Goal: Task Accomplishment & Management: Use online tool/utility

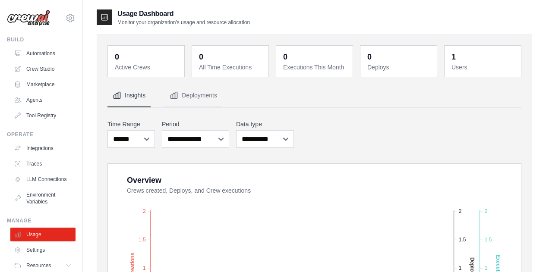
scroll to position [93, 0]
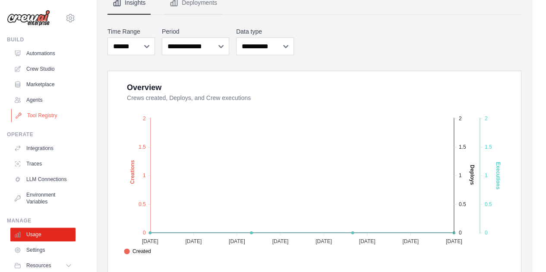
click at [31, 111] on link "Tool Registry" at bounding box center [43, 116] width 65 height 14
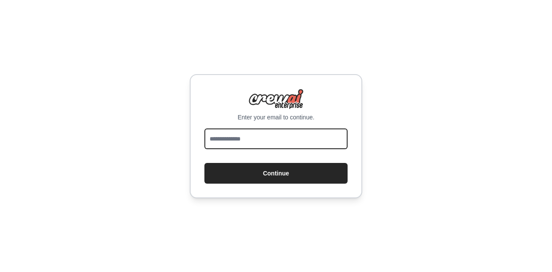
click at [267, 140] on input "email" at bounding box center [276, 139] width 143 height 21
type input "**********"
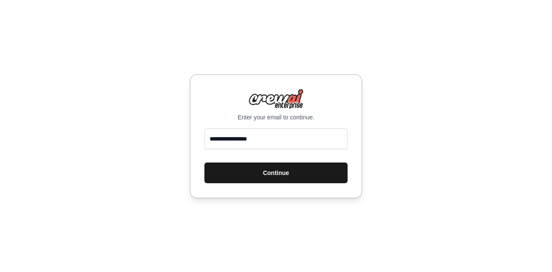
click at [251, 181] on button "Continue" at bounding box center [276, 173] width 143 height 21
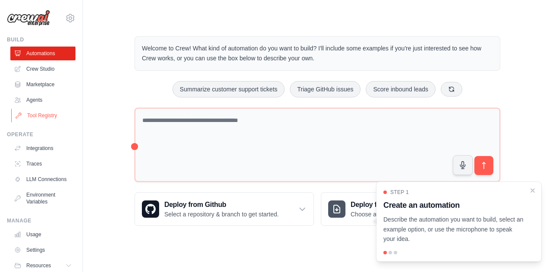
click at [41, 117] on link "Tool Registry" at bounding box center [43, 116] width 65 height 14
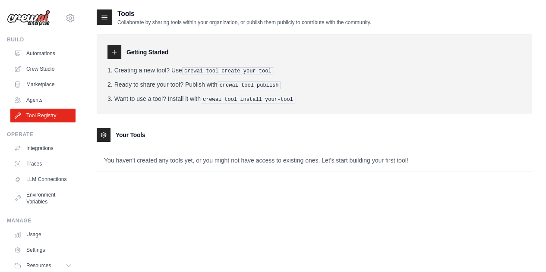
click at [101, 136] on icon at bounding box center [103, 135] width 7 height 7
click at [101, 133] on icon at bounding box center [103, 135] width 7 height 7
click at [106, 15] on icon at bounding box center [104, 17] width 9 height 9
click at [114, 51] on icon at bounding box center [114, 52] width 4 height 4
click at [39, 102] on link "Agents" at bounding box center [43, 100] width 65 height 14
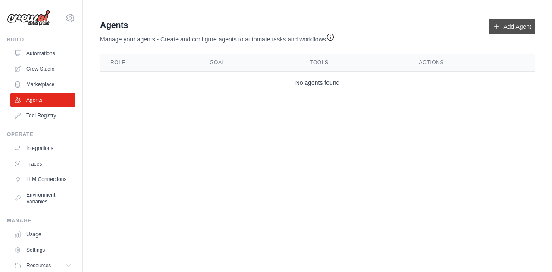
click at [504, 23] on link "Add Agent" at bounding box center [512, 27] width 45 height 16
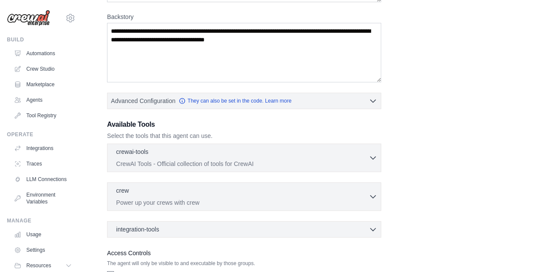
scroll to position [173, 0]
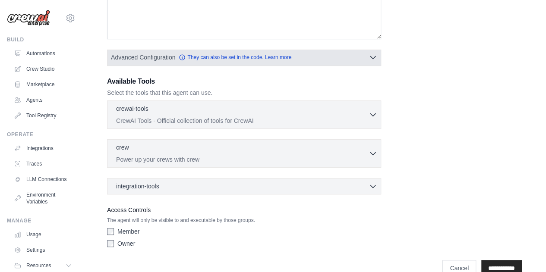
click at [371, 57] on icon "button" at bounding box center [372, 58] width 5 height 3
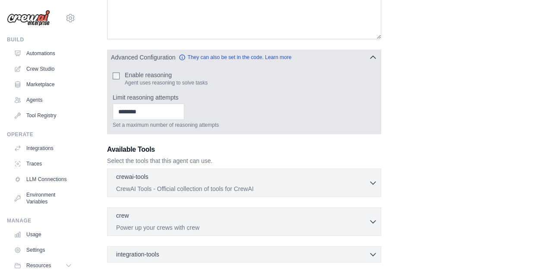
click at [371, 55] on icon "button" at bounding box center [372, 57] width 9 height 9
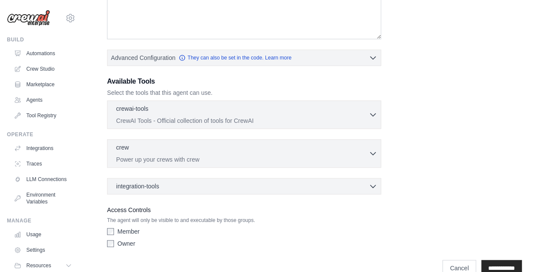
click at [370, 124] on div "crewai-tools 0 selected CrewAI Tools - Official collection of tools for CrewAI …" at bounding box center [244, 115] width 274 height 28
click at [375, 113] on icon "button" at bounding box center [372, 114] width 9 height 9
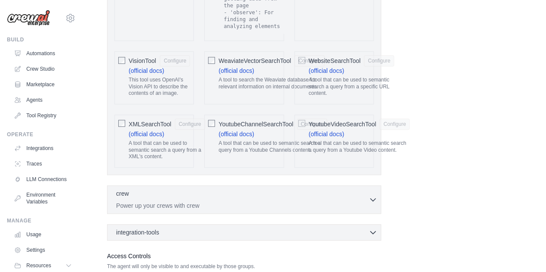
scroll to position [1898, 0]
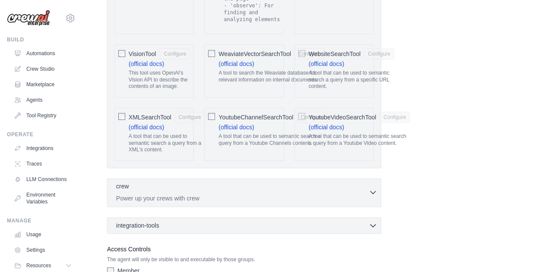
click at [371, 188] on icon "button" at bounding box center [372, 192] width 9 height 9
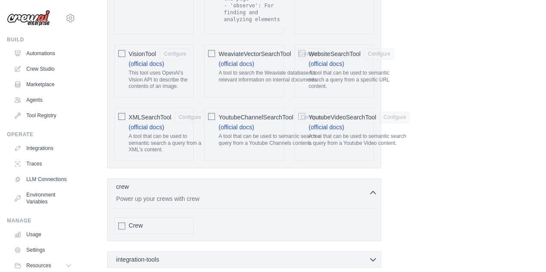
scroll to position [1954, 0]
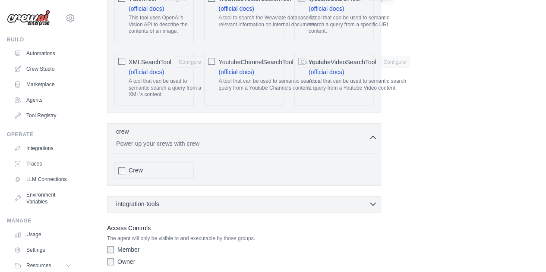
click at [373, 200] on icon "button" at bounding box center [372, 204] width 9 height 9
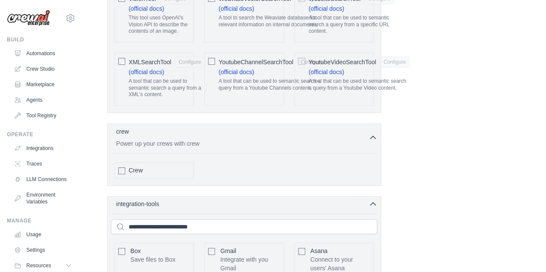
scroll to position [2040, 0]
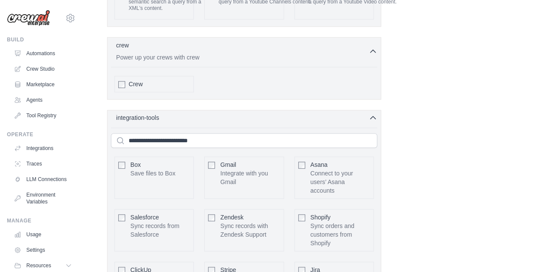
click at [374, 116] on icon "button" at bounding box center [372, 117] width 5 height 3
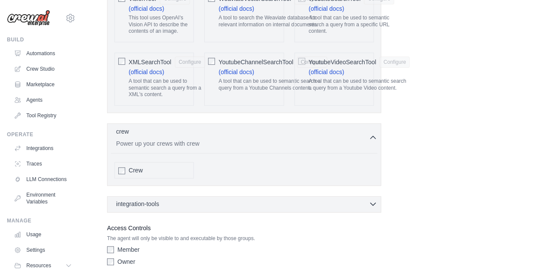
click at [371, 200] on icon "button" at bounding box center [372, 204] width 9 height 9
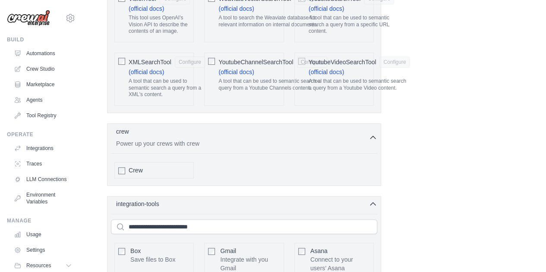
scroll to position [2040, 0]
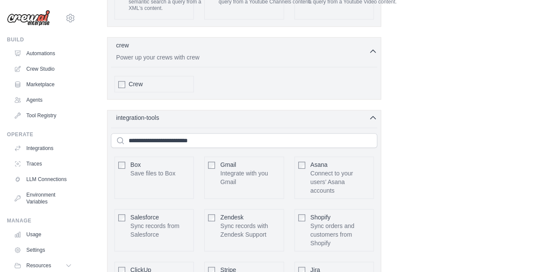
click at [372, 113] on icon "button" at bounding box center [372, 117] width 9 height 9
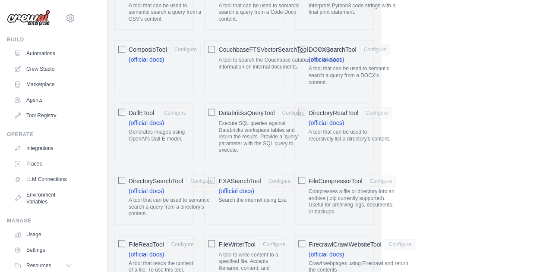
scroll to position [444, 0]
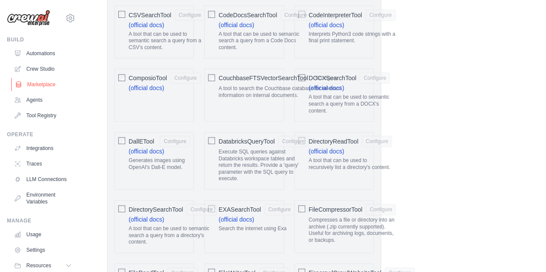
click at [29, 84] on link "Marketplace" at bounding box center [43, 85] width 65 height 14
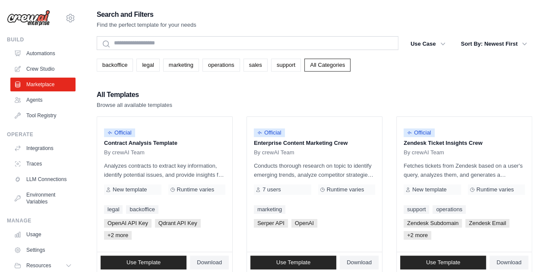
click at [29, 84] on link "Marketplace" at bounding box center [42, 85] width 65 height 14
click at [432, 45] on button "Use Case" at bounding box center [427, 44] width 45 height 16
click at [441, 45] on icon "button" at bounding box center [442, 43] width 9 height 9
click at [440, 46] on icon "button" at bounding box center [442, 43] width 9 height 9
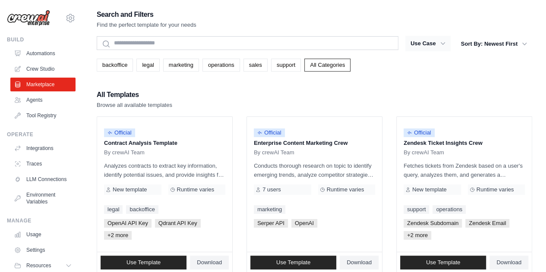
click at [438, 43] on icon "button" at bounding box center [442, 43] width 9 height 9
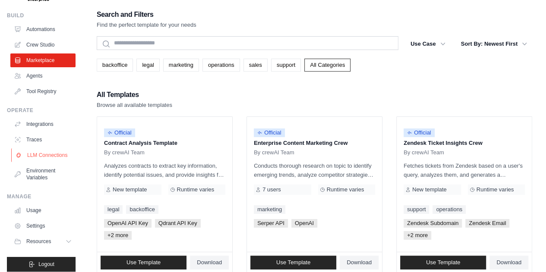
scroll to position [37, 0]
